Goal: Information Seeking & Learning: Learn about a topic

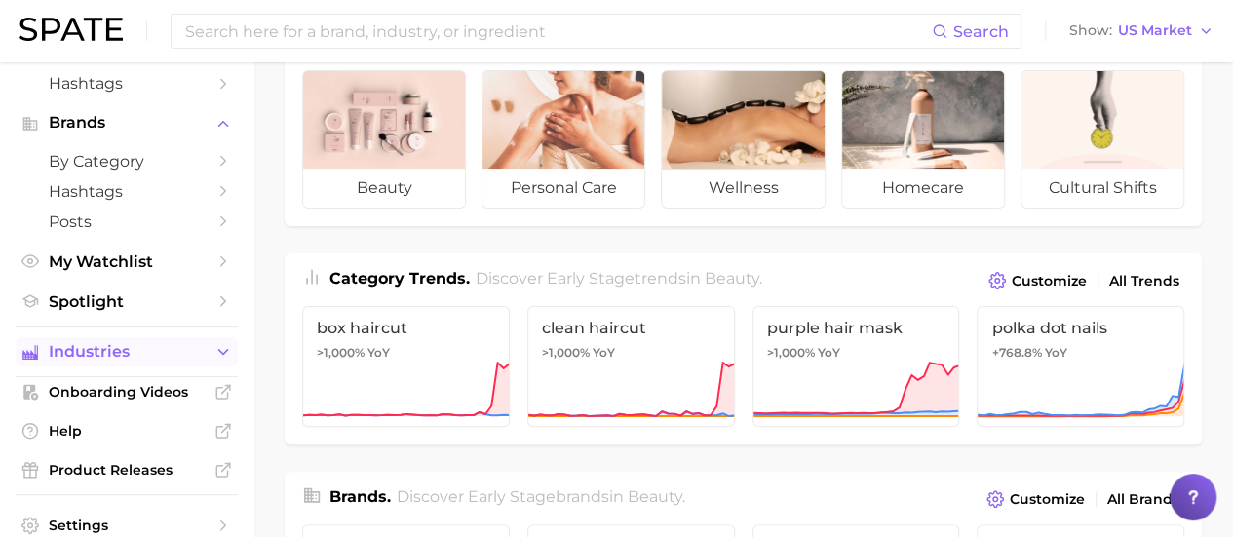
scroll to position [225, 0]
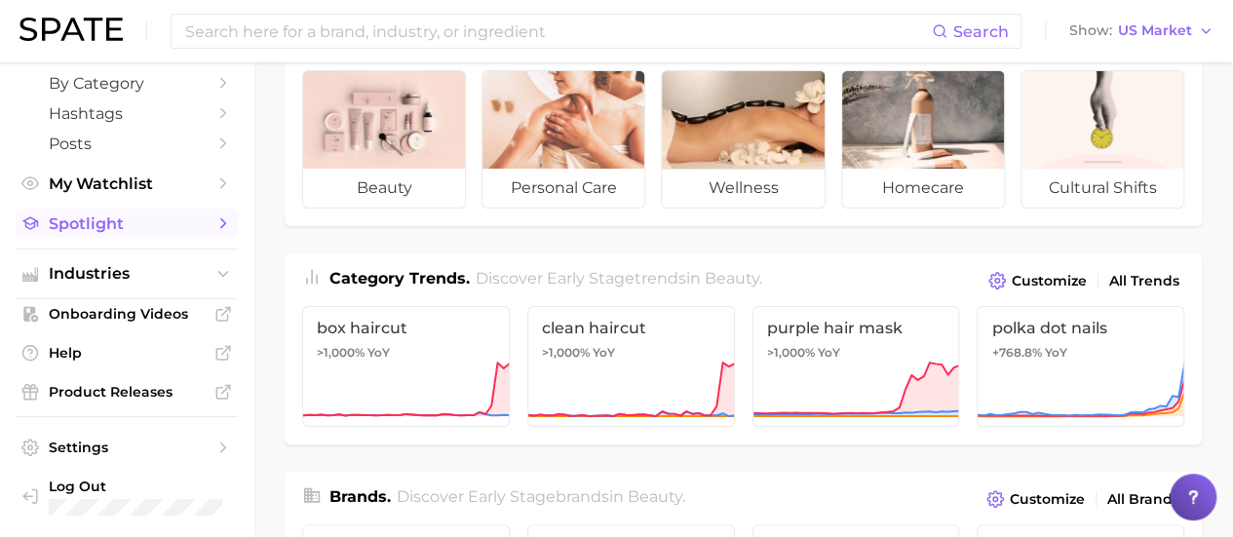
click at [133, 237] on link "Spotlight" at bounding box center [127, 224] width 222 height 30
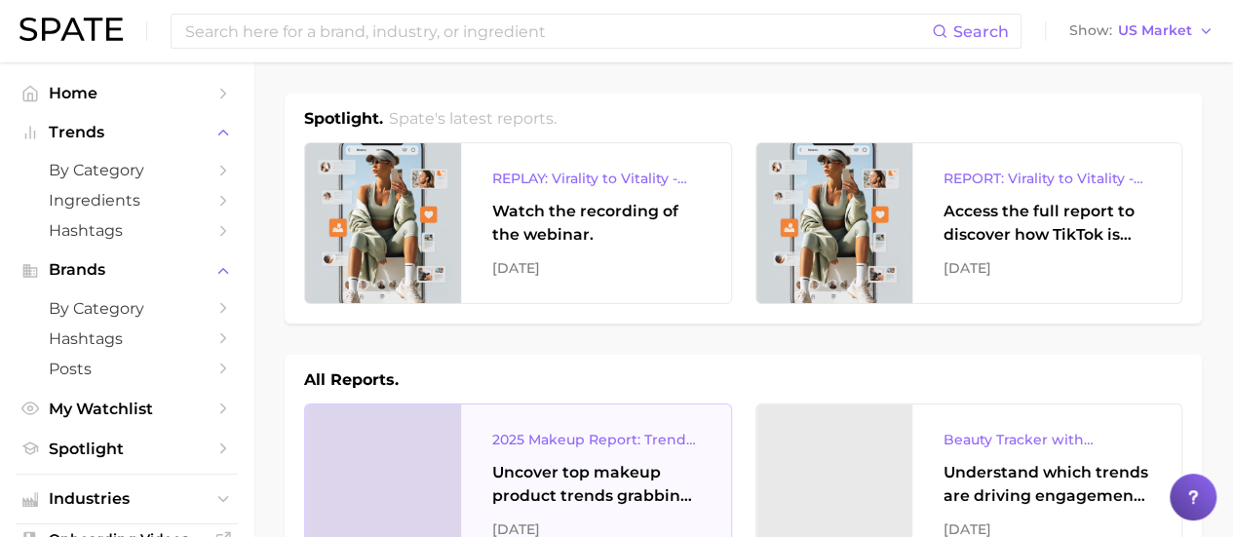
scroll to position [195, 0]
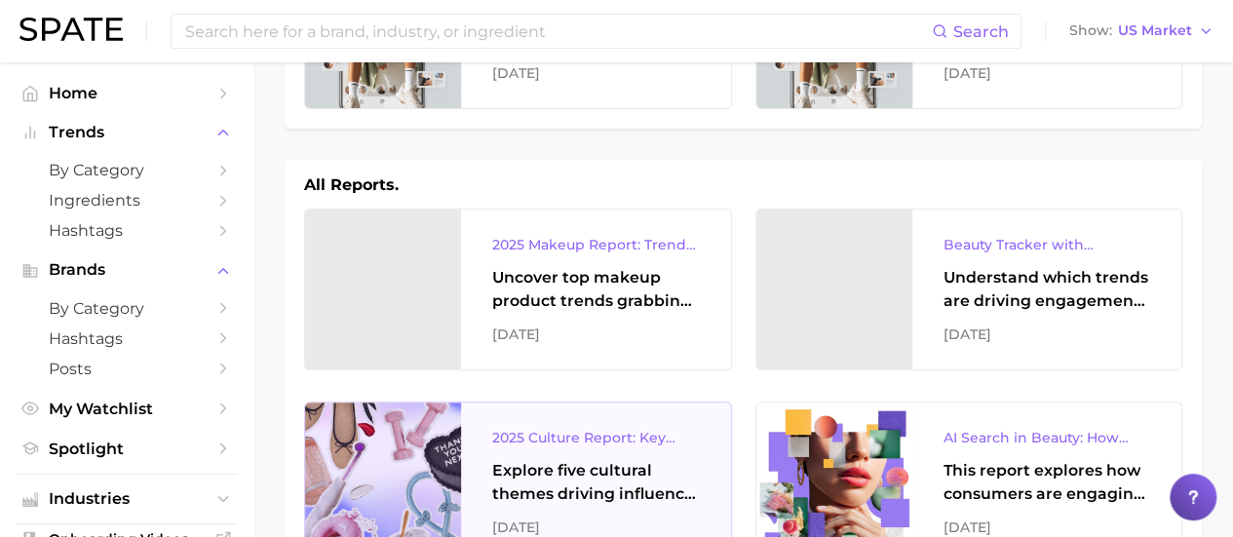
drag, startPoint x: 606, startPoint y: 291, endPoint x: 317, endPoint y: 439, distance: 325.1
click at [725, 176] on div "All Reports." at bounding box center [743, 184] width 878 height 23
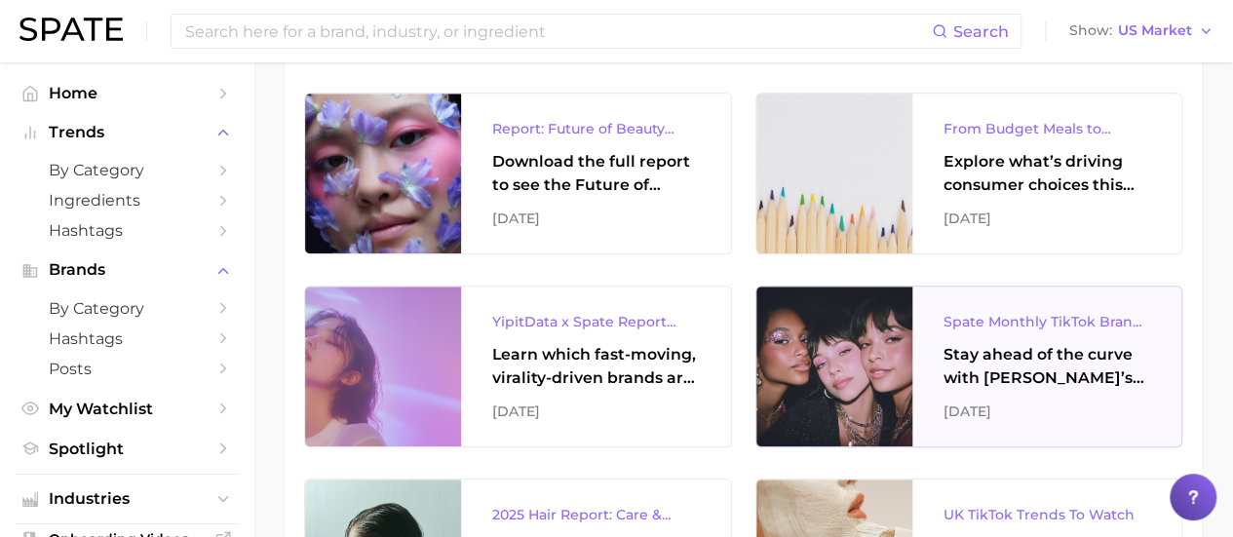
scroll to position [780, 0]
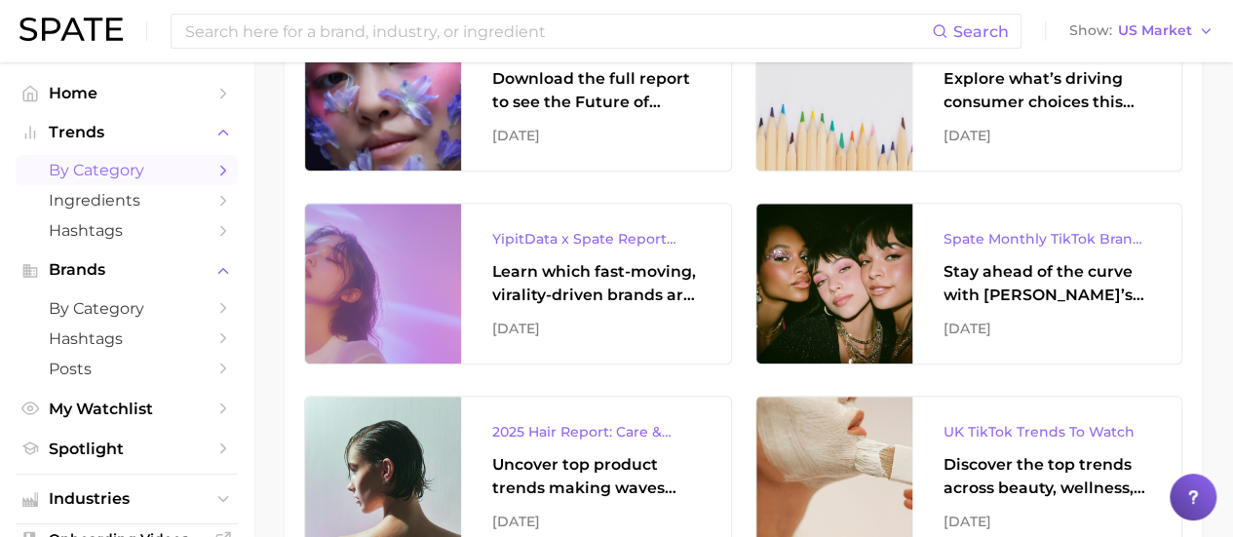
click at [95, 171] on span "by Category" at bounding box center [127, 170] width 156 height 19
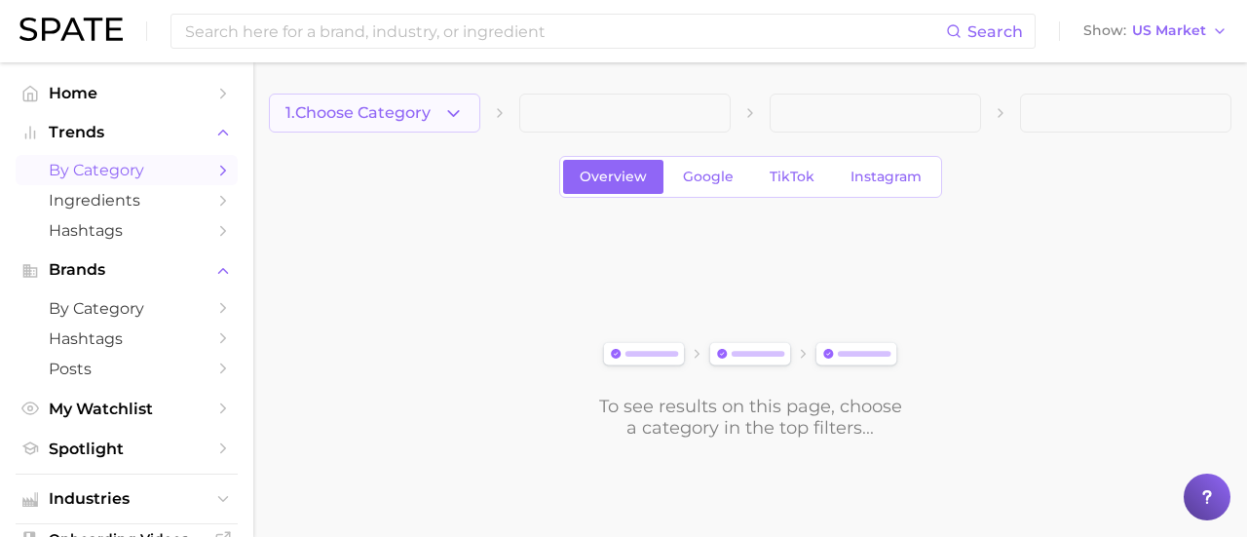
click at [461, 110] on icon "button" at bounding box center [453, 113] width 20 height 20
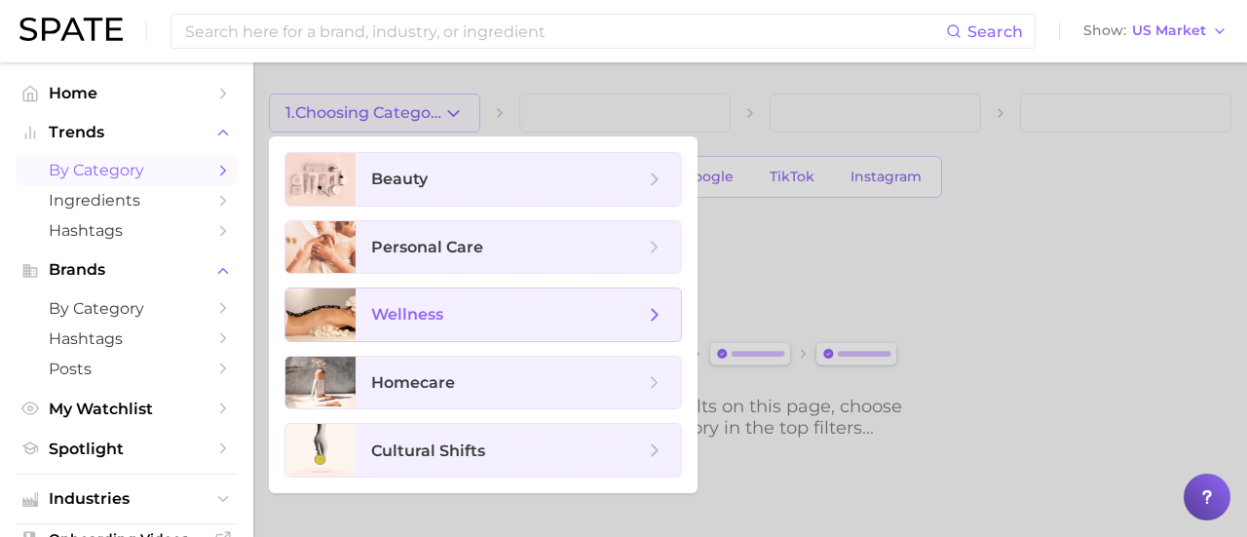
click at [468, 293] on span "wellness" at bounding box center [518, 314] width 325 height 53
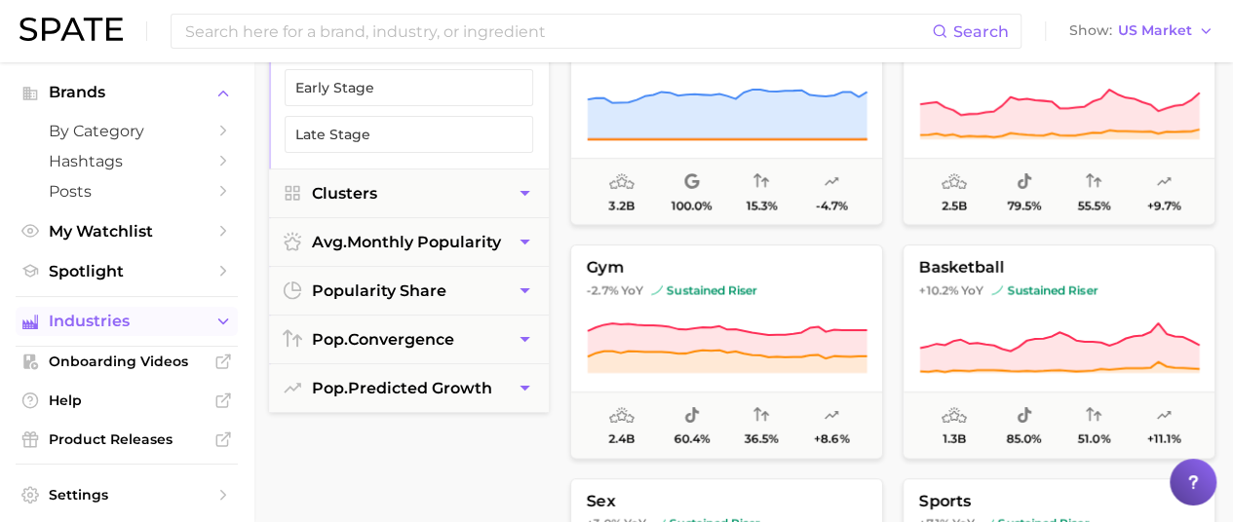
scroll to position [195, 0]
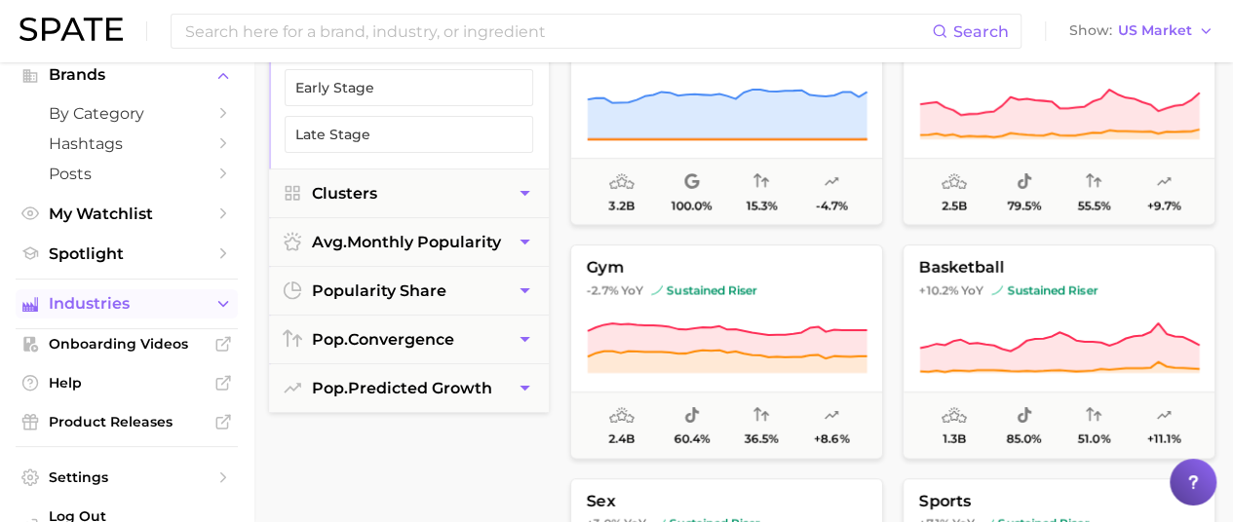
click at [111, 309] on span "Industries" at bounding box center [127, 304] width 156 height 18
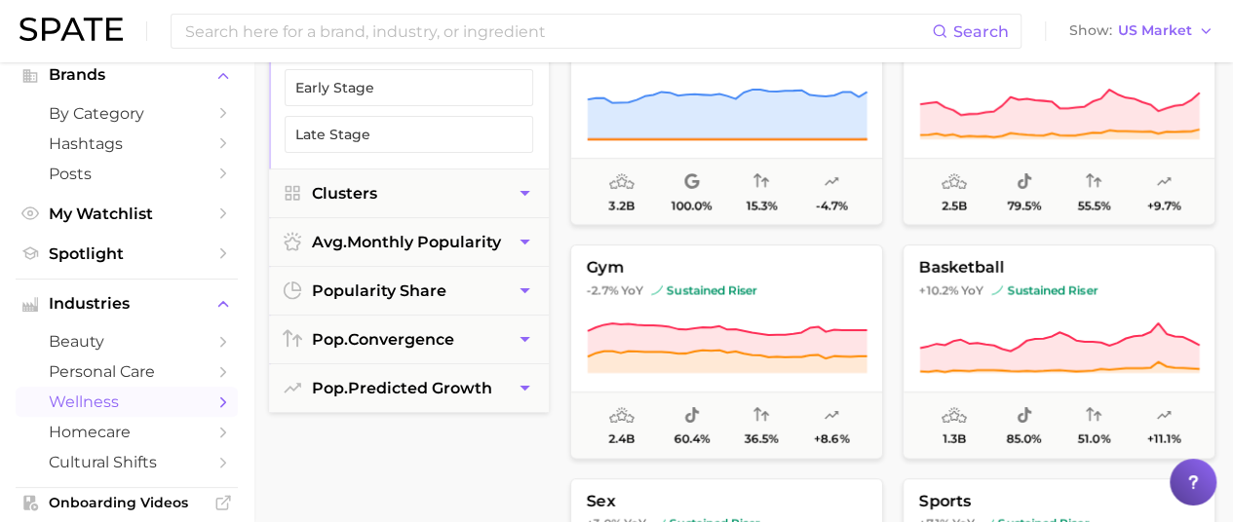
click at [133, 398] on span "wellness" at bounding box center [127, 402] width 156 height 19
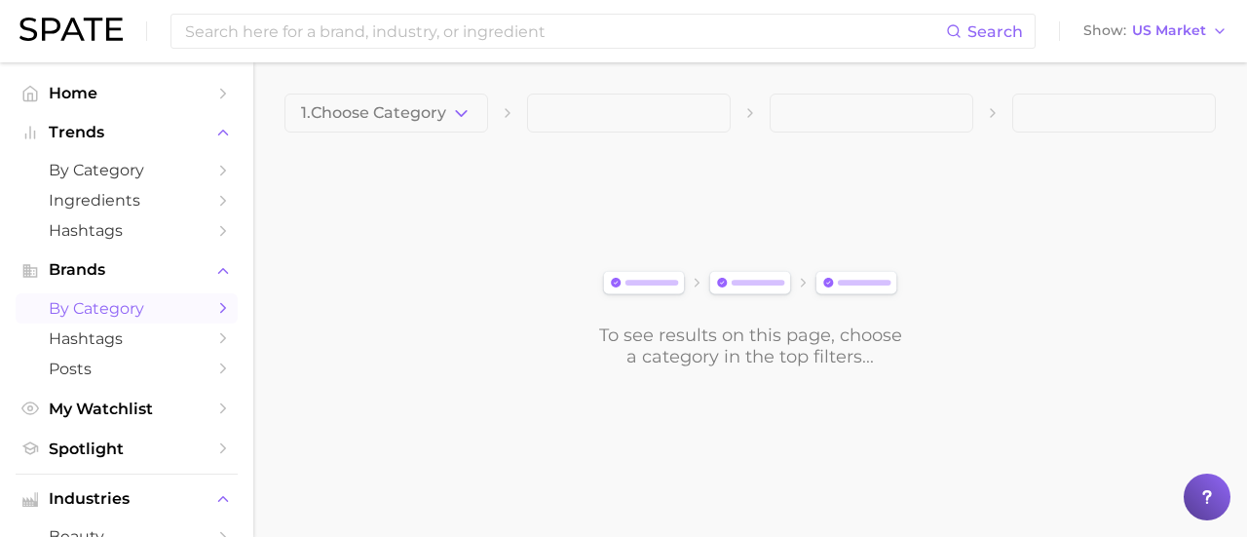
click at [109, 313] on span "by Category" at bounding box center [127, 308] width 156 height 19
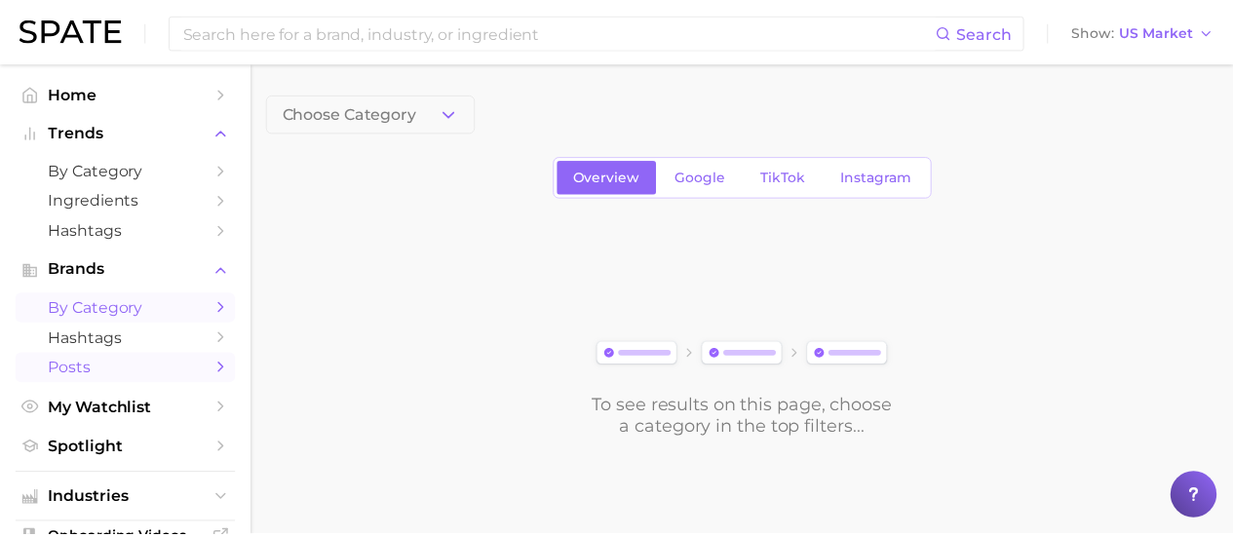
scroll to position [195, 0]
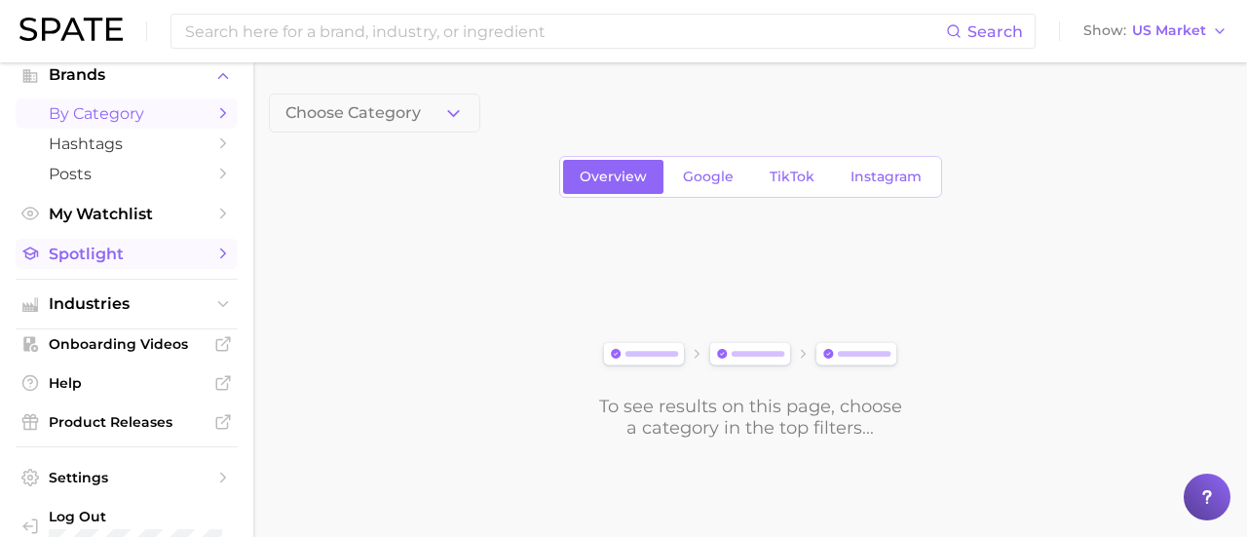
click at [122, 258] on span "Spotlight" at bounding box center [127, 254] width 156 height 19
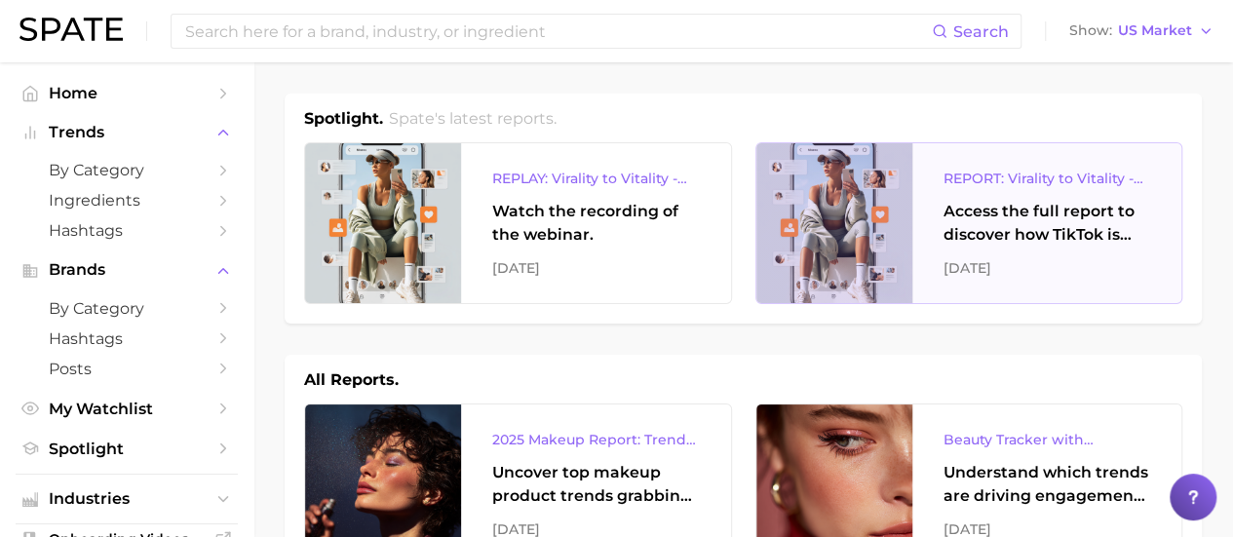
click at [1089, 188] on div "REPORT: Virality to Vitality - How TikTok is Driving Wellness Discovery" at bounding box center [1047, 178] width 208 height 23
